Goal: Task Accomplishment & Management: Manage account settings

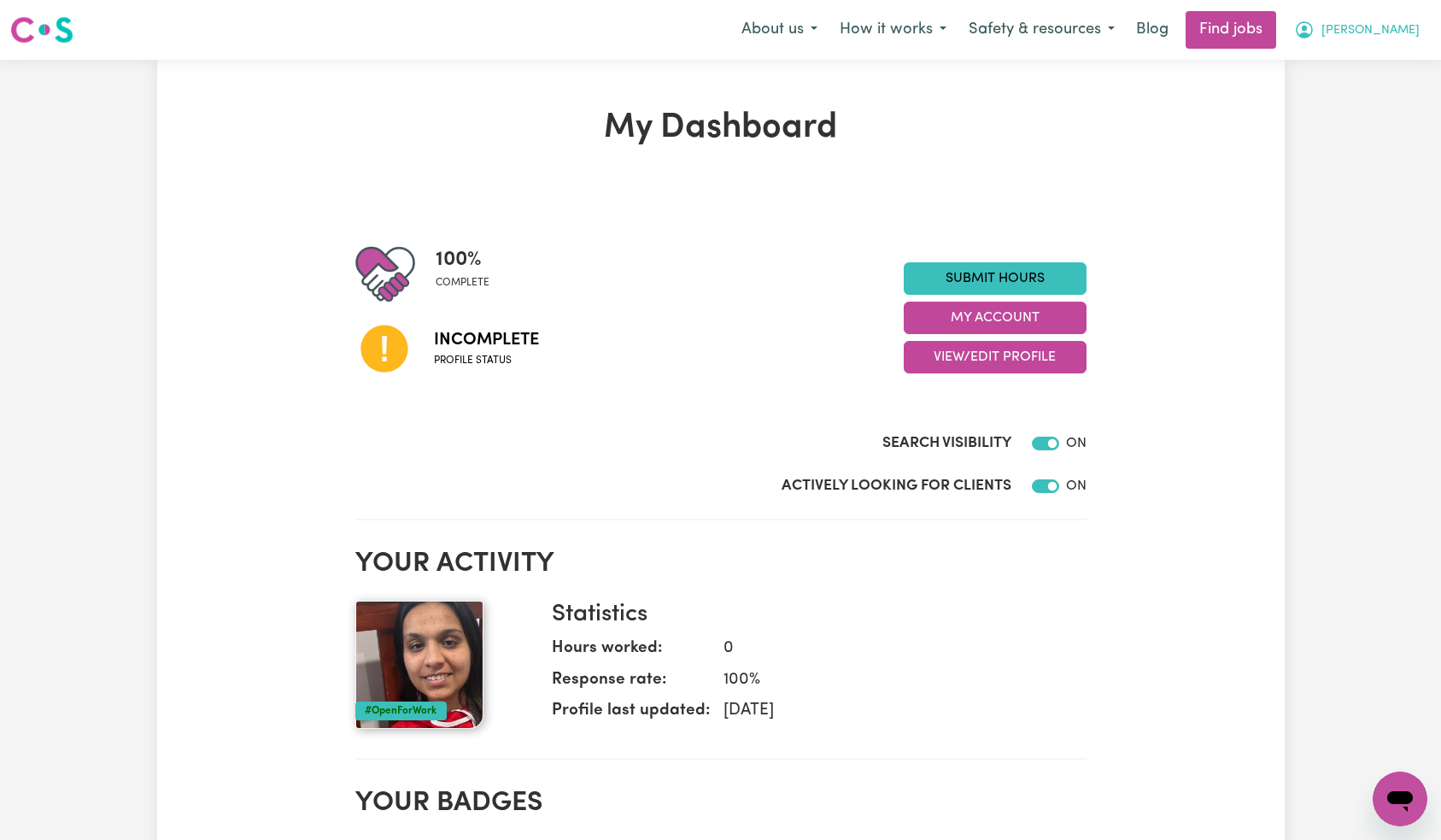
drag, startPoint x: 1383, startPoint y: 33, endPoint x: 1381, endPoint y: 45, distance: 12.2
click at [1383, 33] on span "[PERSON_NAME]" at bounding box center [1371, 30] width 99 height 18
click at [1356, 121] on link "Logout" at bounding box center [1362, 131] width 135 height 33
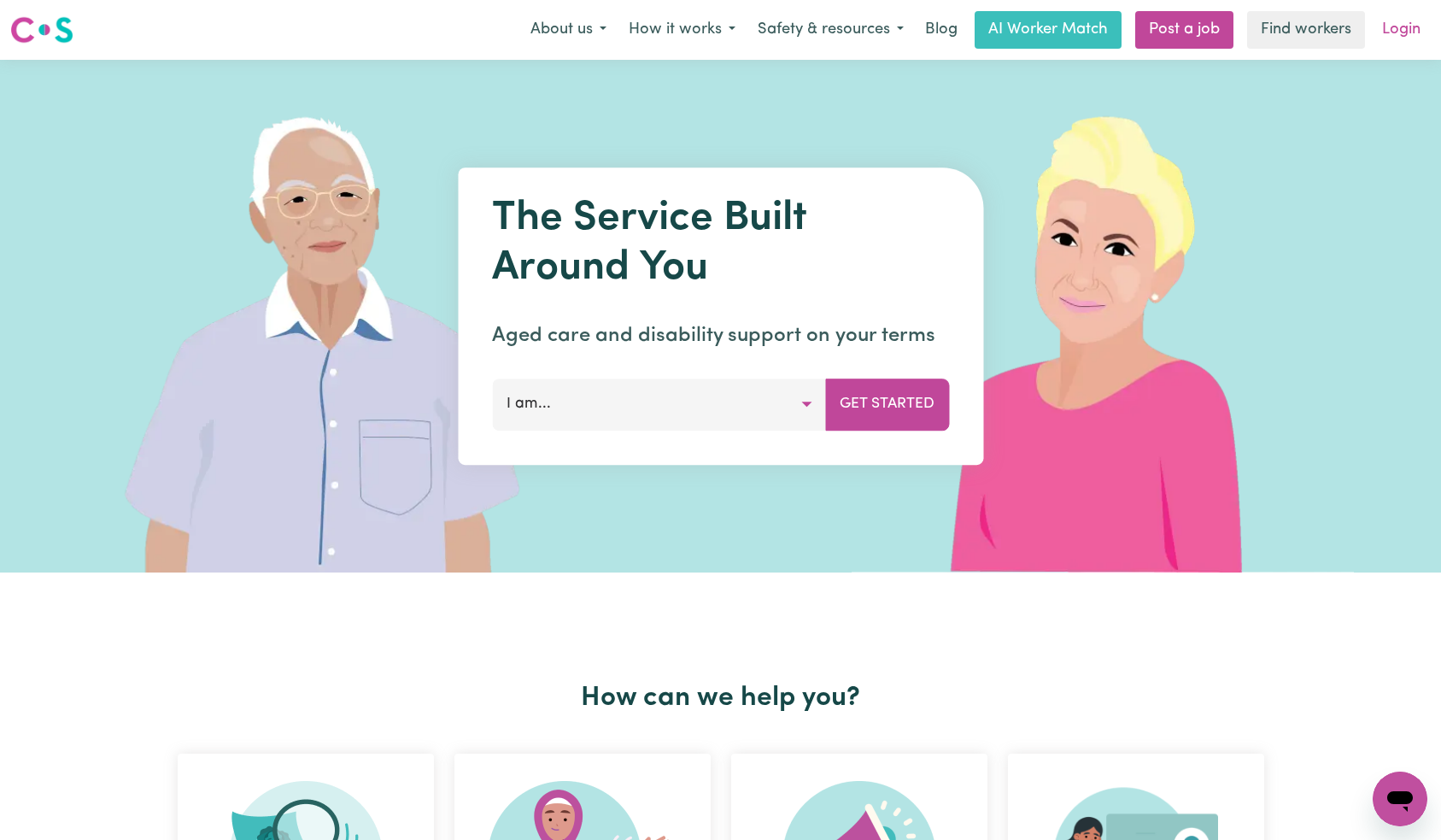
click at [1409, 33] on link "Login" at bounding box center [1401, 29] width 59 height 38
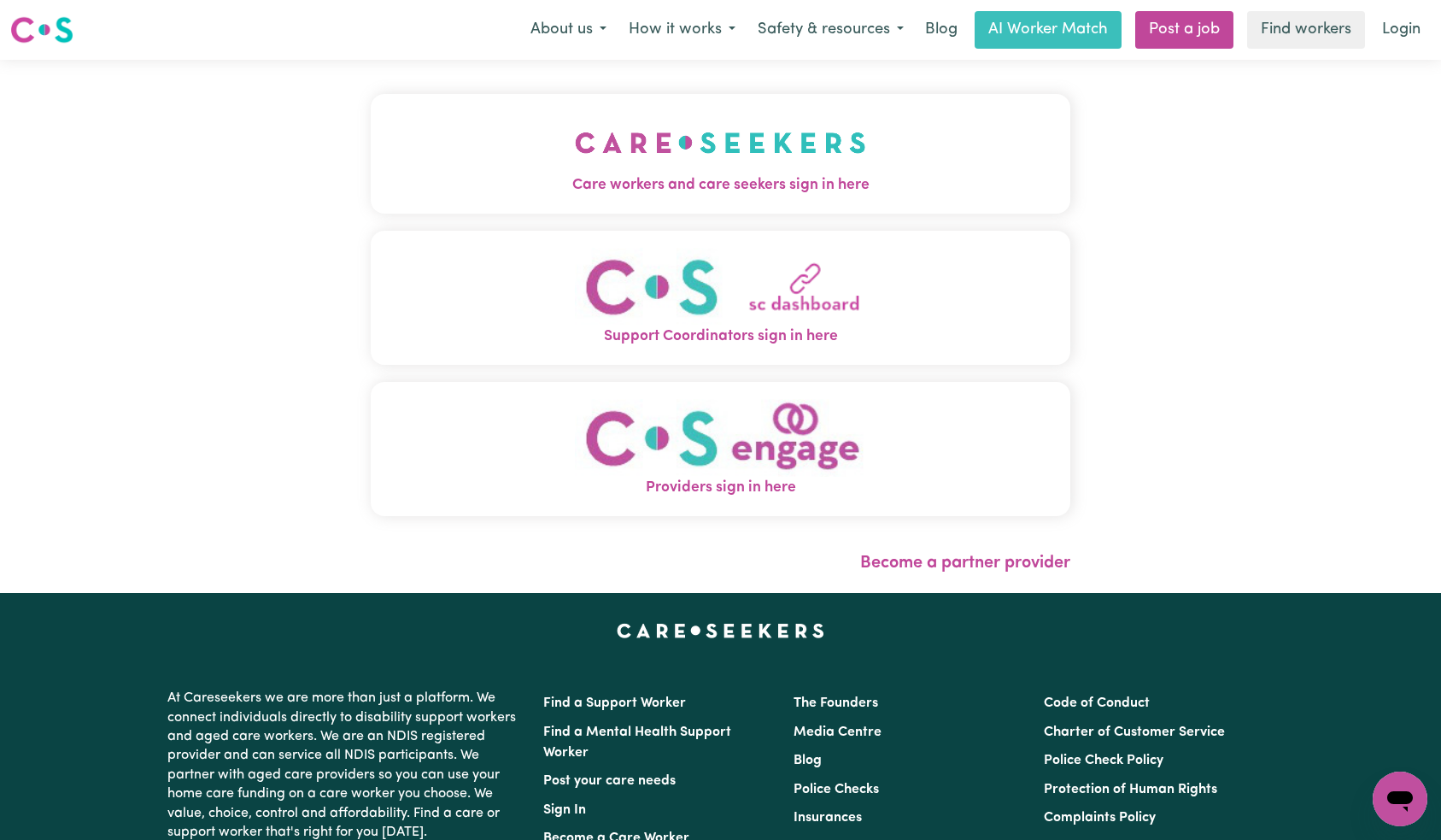
click at [403, 188] on span "Care workers and care seekers sign in here" at bounding box center [721, 185] width 701 height 22
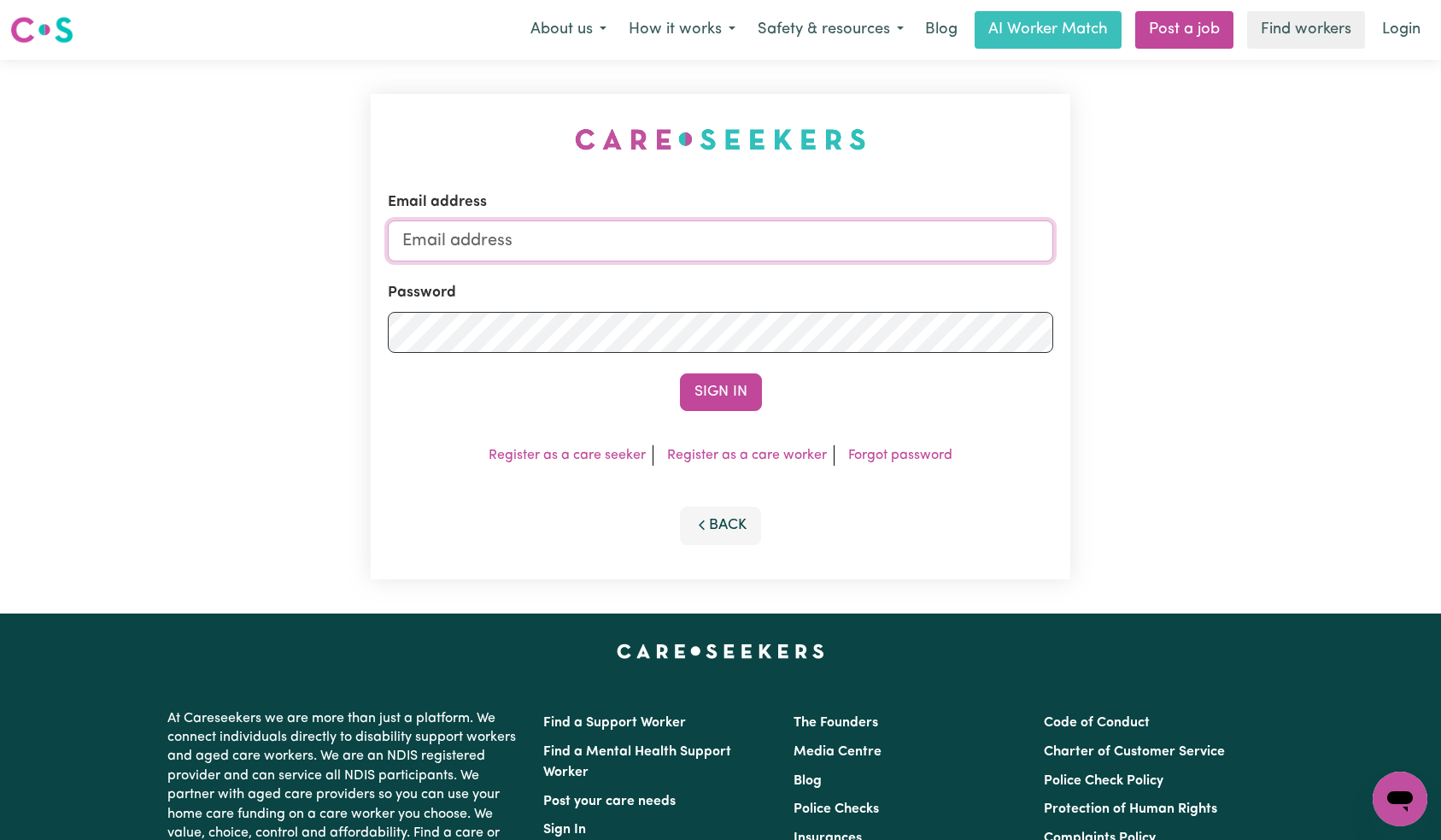
click at [725, 253] on input "Email address" at bounding box center [721, 241] width 666 height 41
type input "[EMAIL_ADDRESS][DOMAIN_NAME]"
click at [706, 398] on button "Sign In" at bounding box center [721, 392] width 82 height 38
